Goal: Task Accomplishment & Management: Use online tool/utility

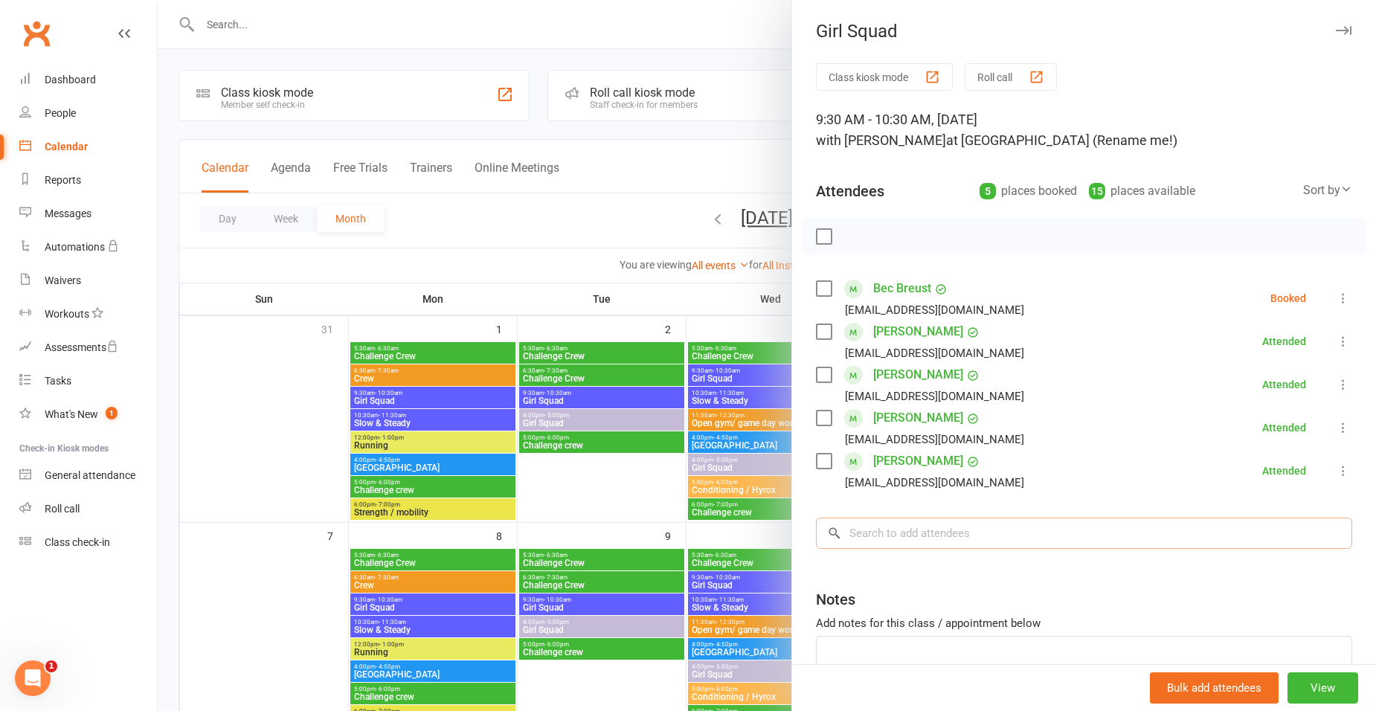
click at [968, 528] on input "search" at bounding box center [1084, 533] width 536 height 31
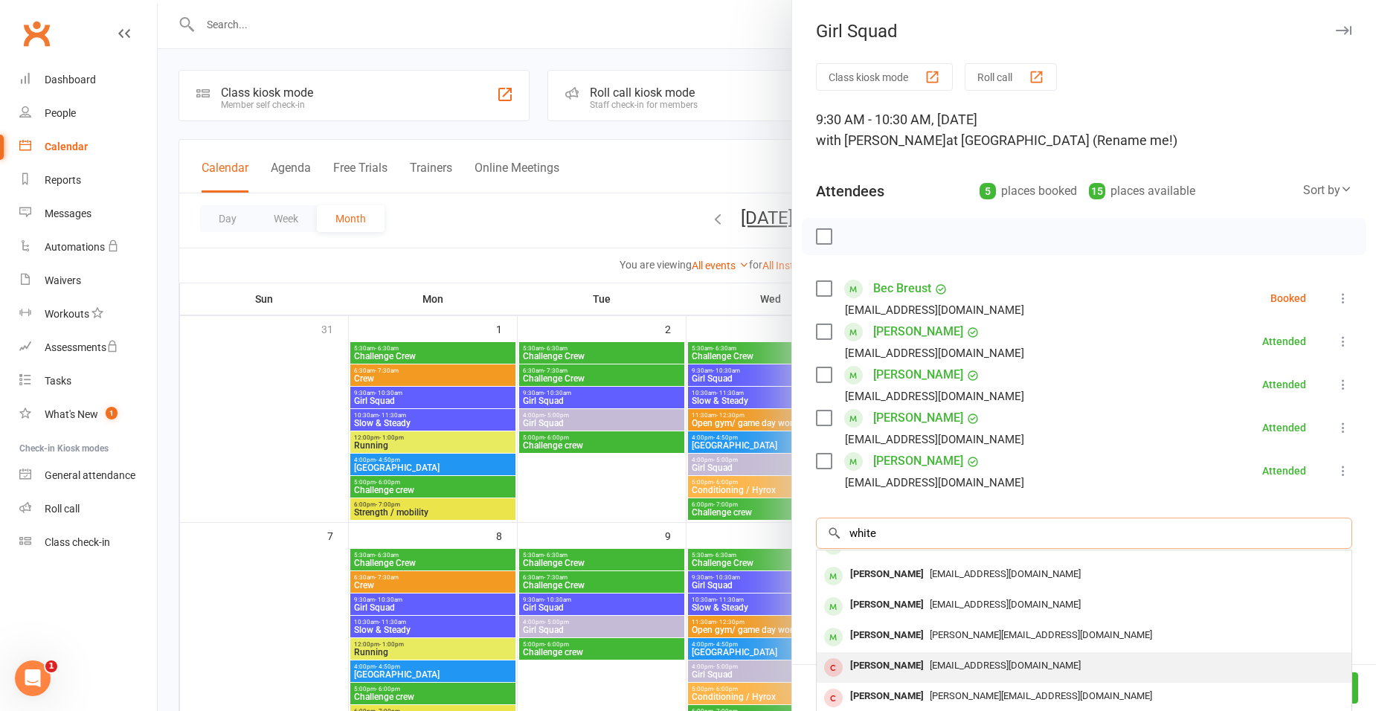
scroll to position [82, 0]
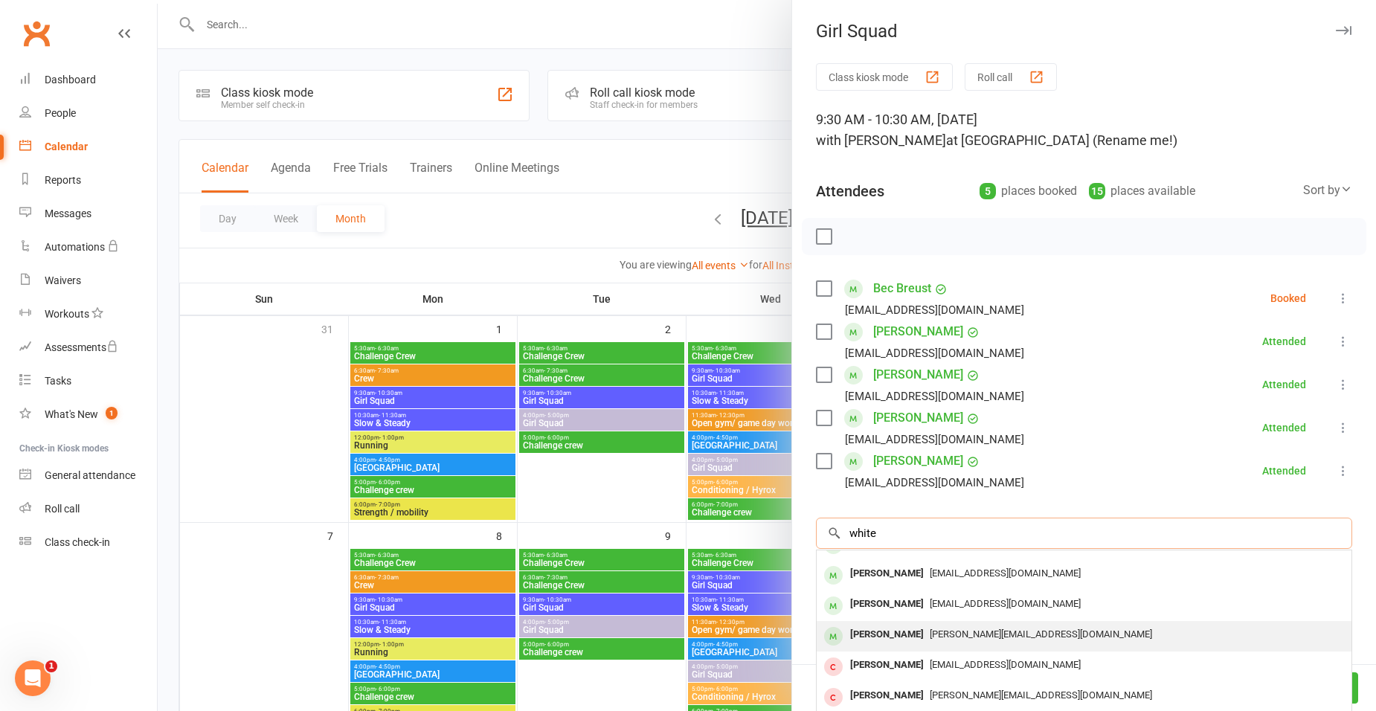
type input "white"
click at [903, 635] on div "[PERSON_NAME]" at bounding box center [887, 635] width 86 height 22
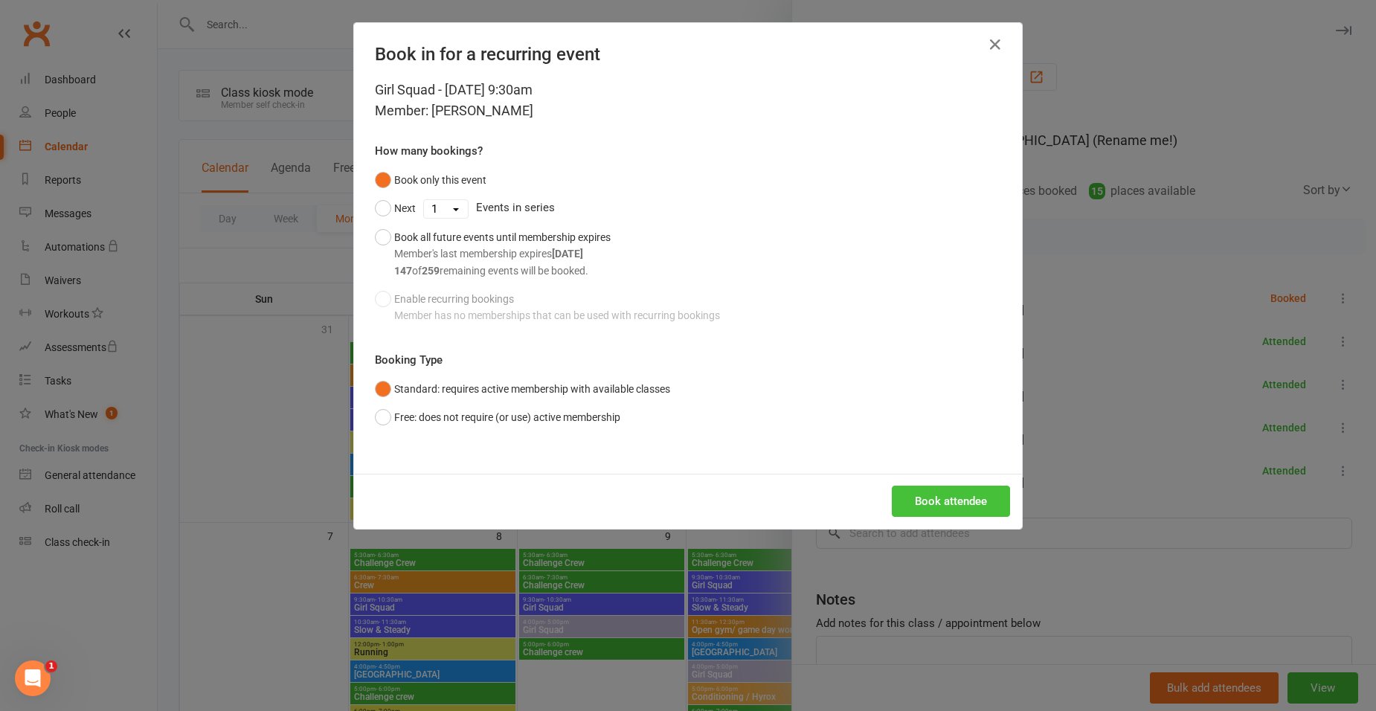
click at [968, 514] on button "Book attendee" at bounding box center [951, 501] width 118 height 31
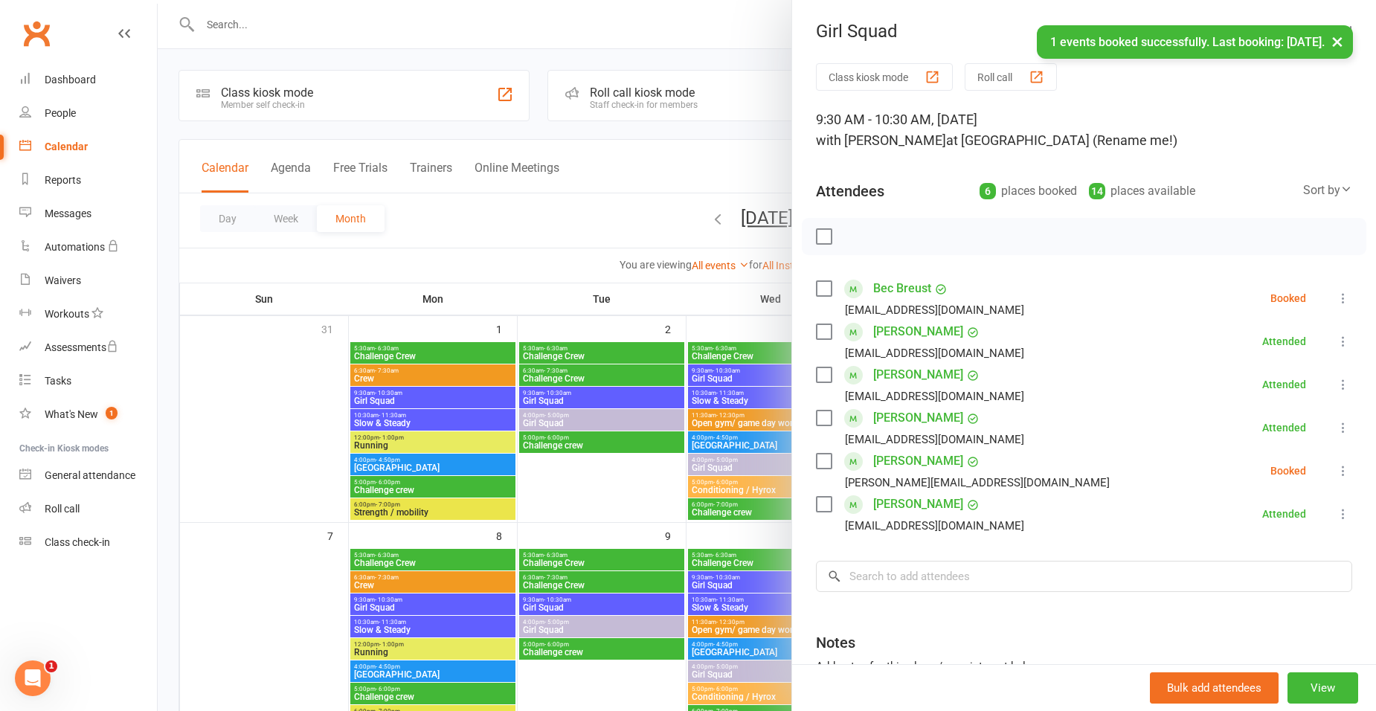
click at [1335, 478] on button at bounding box center [1344, 471] width 18 height 18
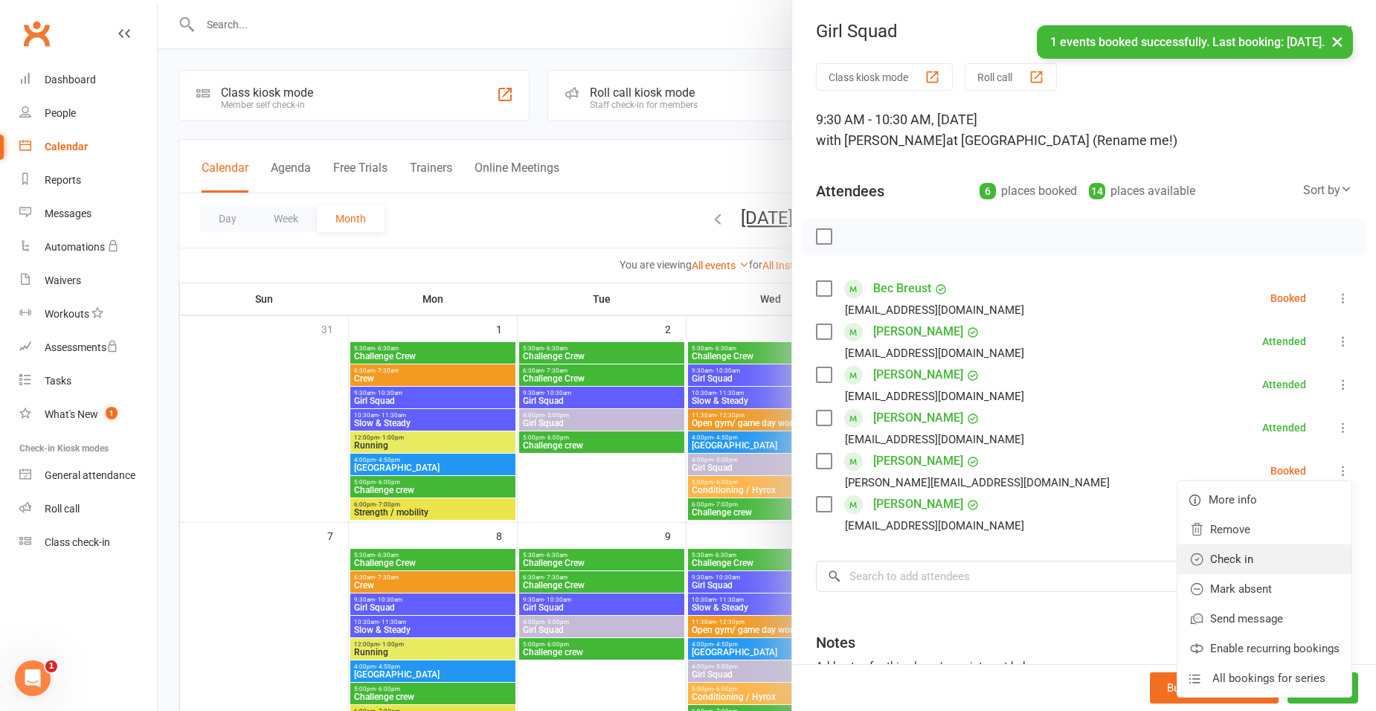
drag, startPoint x: 1220, startPoint y: 565, endPoint x: 1228, endPoint y: 560, distance: 9.1
click at [1220, 566] on link "Check in" at bounding box center [1265, 560] width 174 height 30
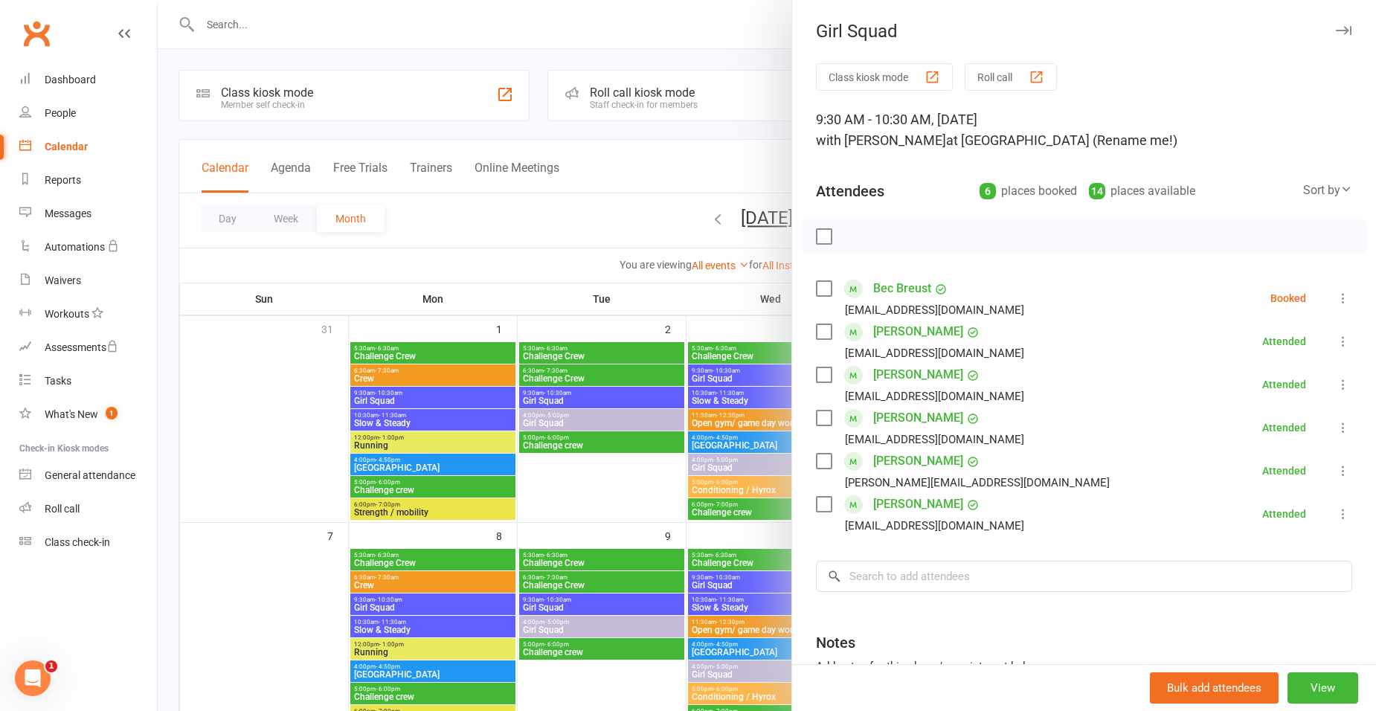
click at [1336, 305] on icon at bounding box center [1343, 298] width 15 height 15
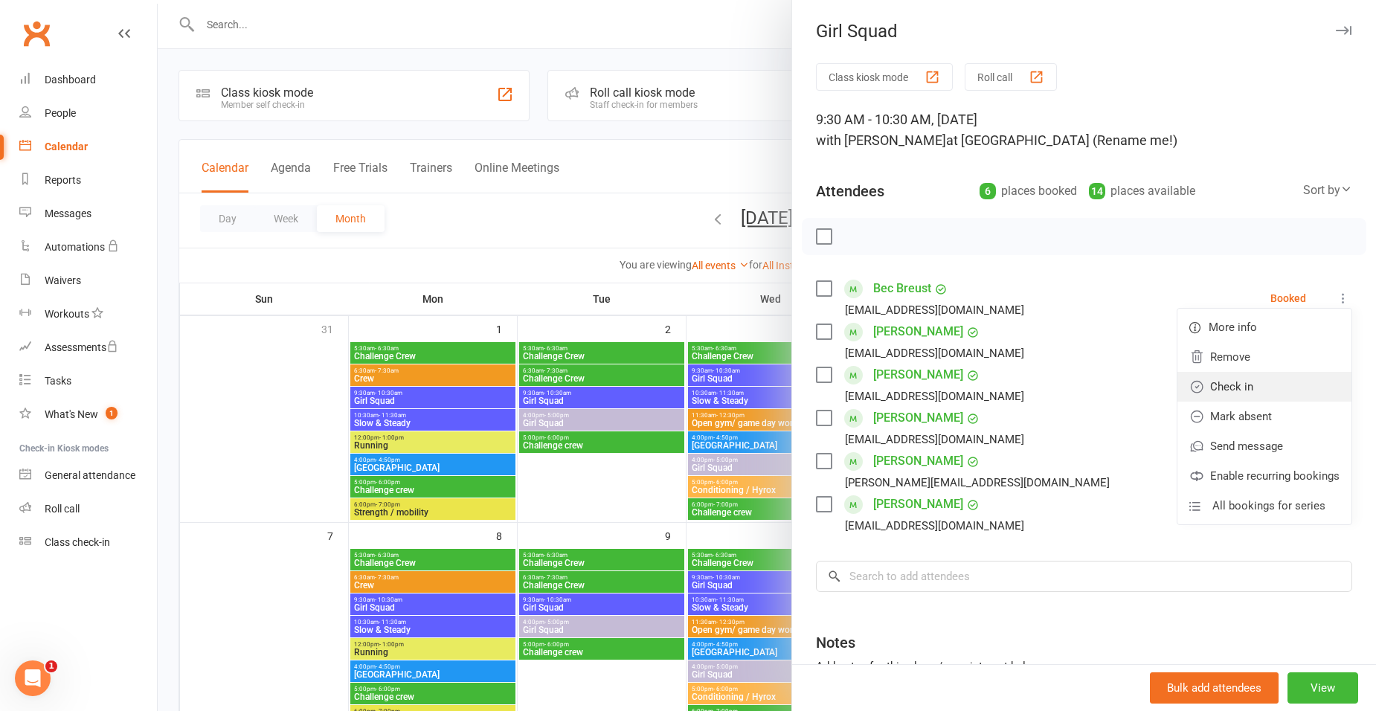
click at [1255, 390] on link "Check in" at bounding box center [1265, 387] width 174 height 30
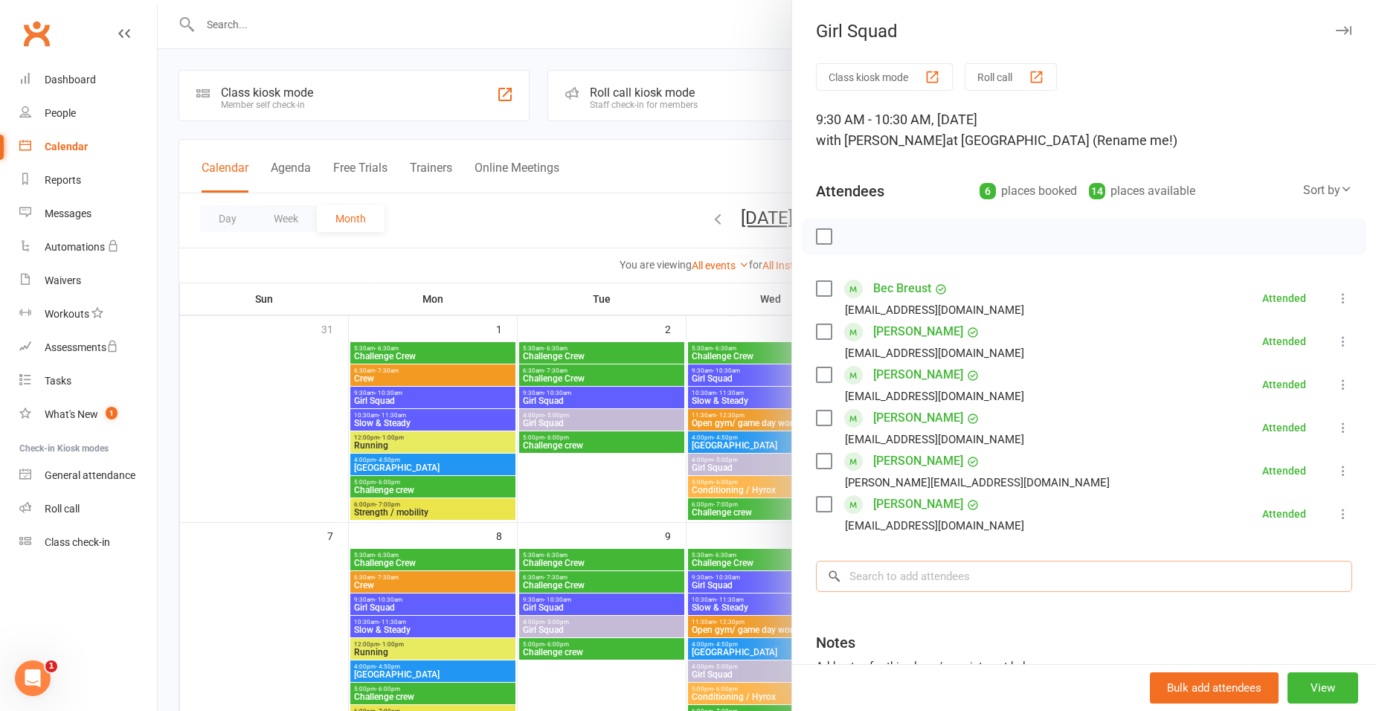
click at [1280, 574] on input "search" at bounding box center [1084, 576] width 536 height 31
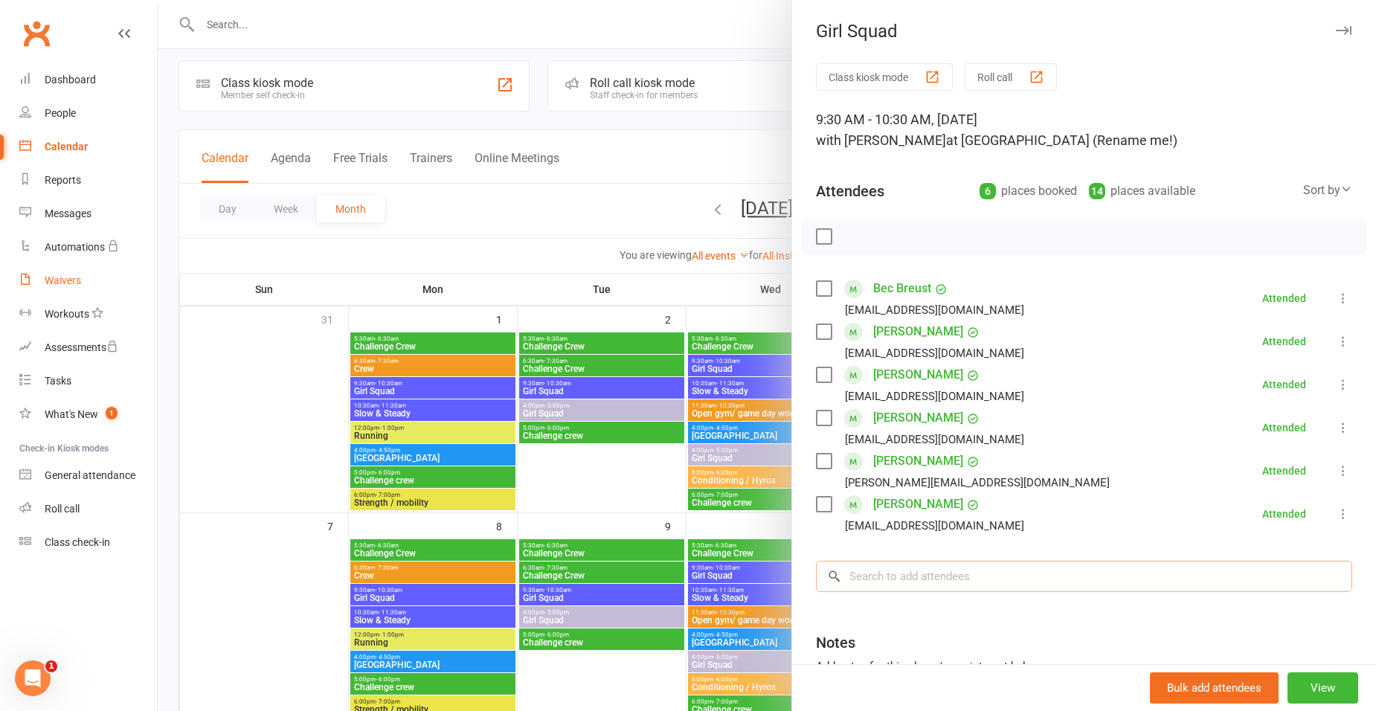
scroll to position [74, 0]
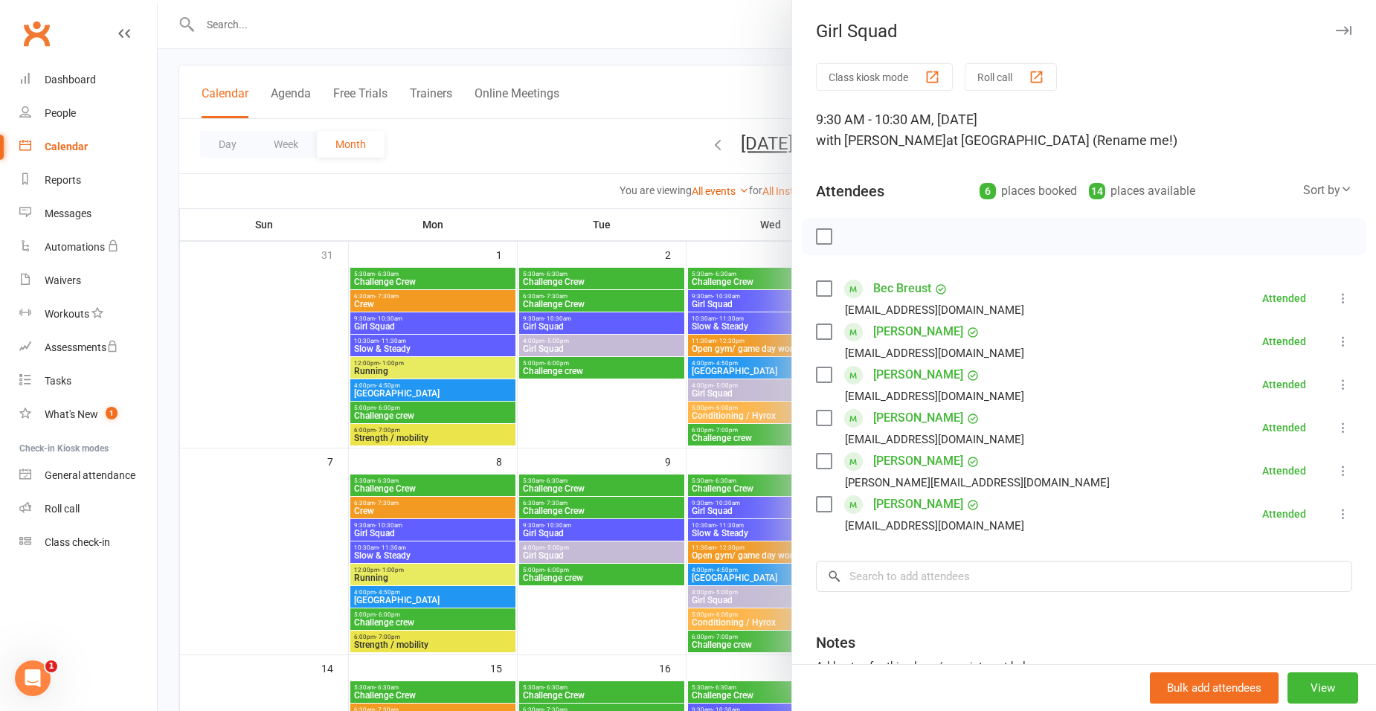
drag, startPoint x: 467, startPoint y: 353, endPoint x: 451, endPoint y: 339, distance: 20.6
click at [467, 352] on div at bounding box center [767, 355] width 1219 height 711
